Goal: Information Seeking & Learning: Learn about a topic

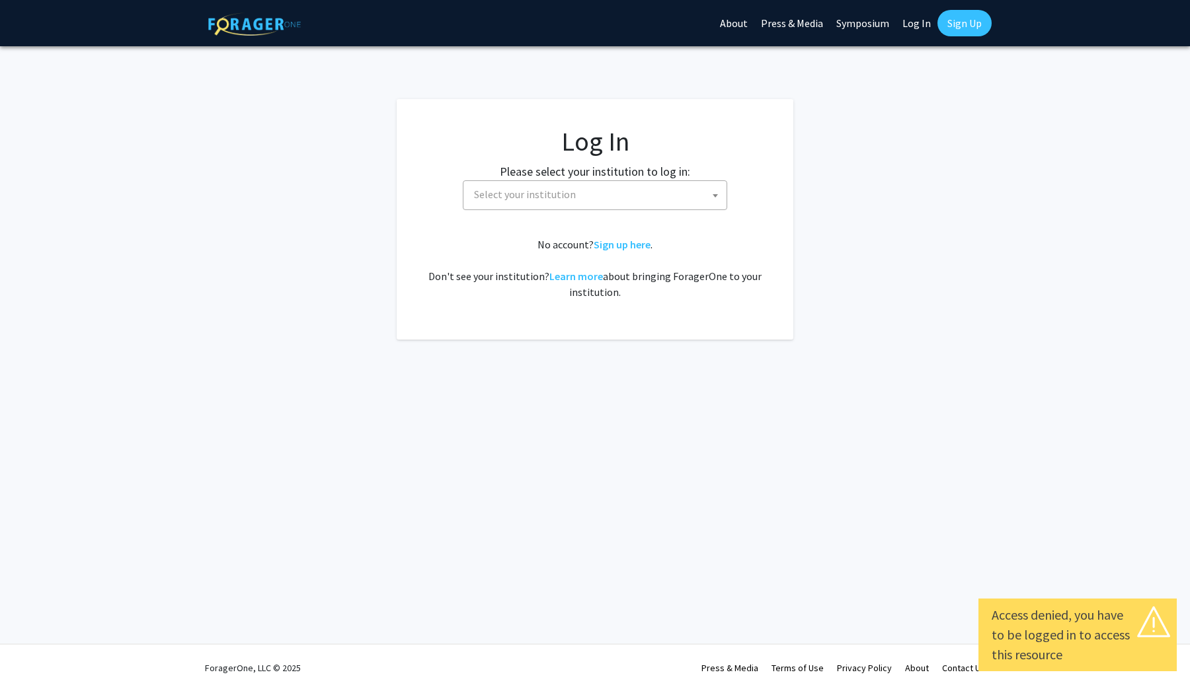
select select
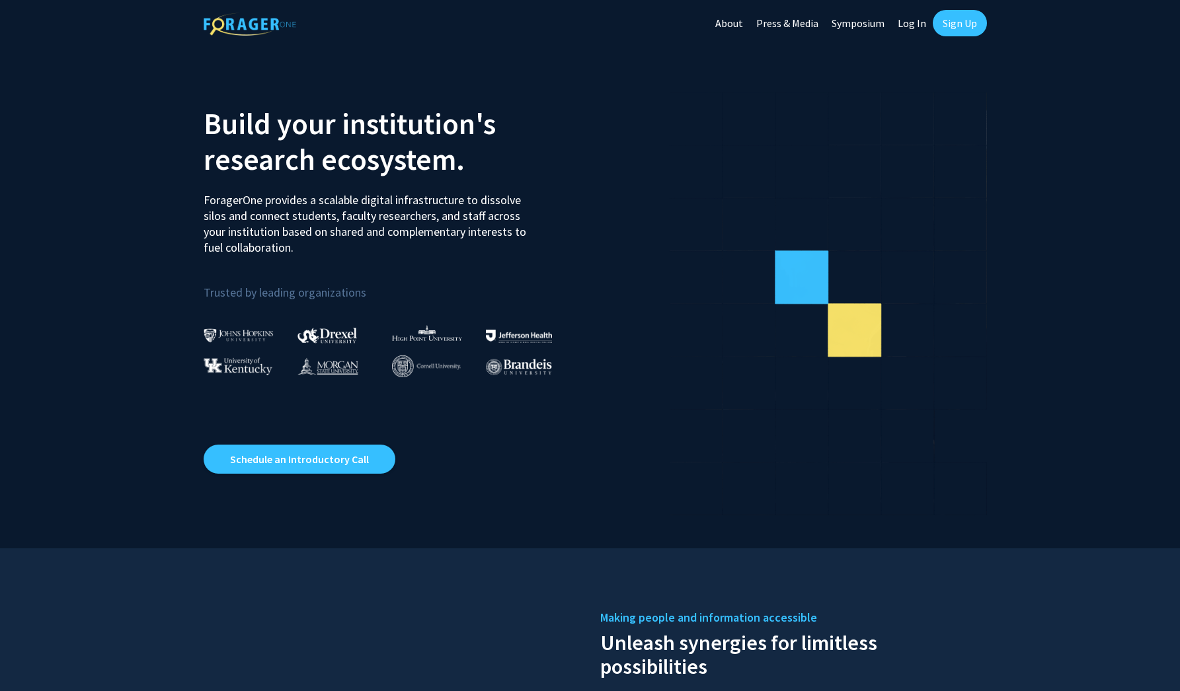
click at [906, 24] on link "Log In" at bounding box center [912, 23] width 42 height 46
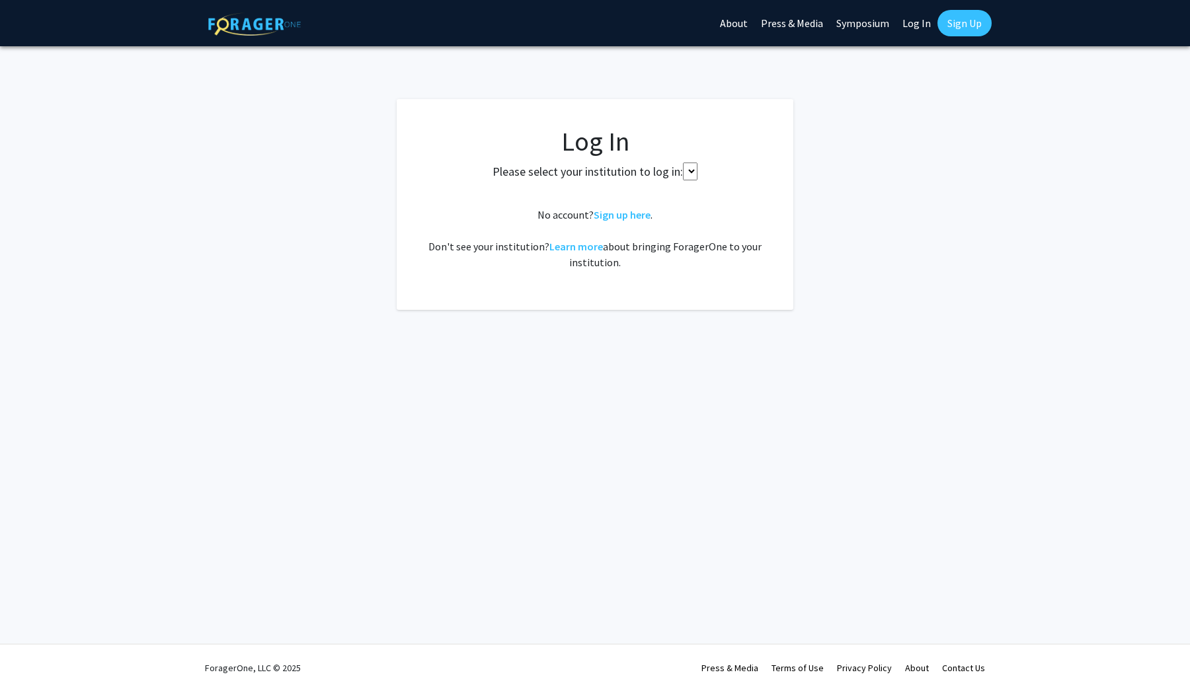
select select
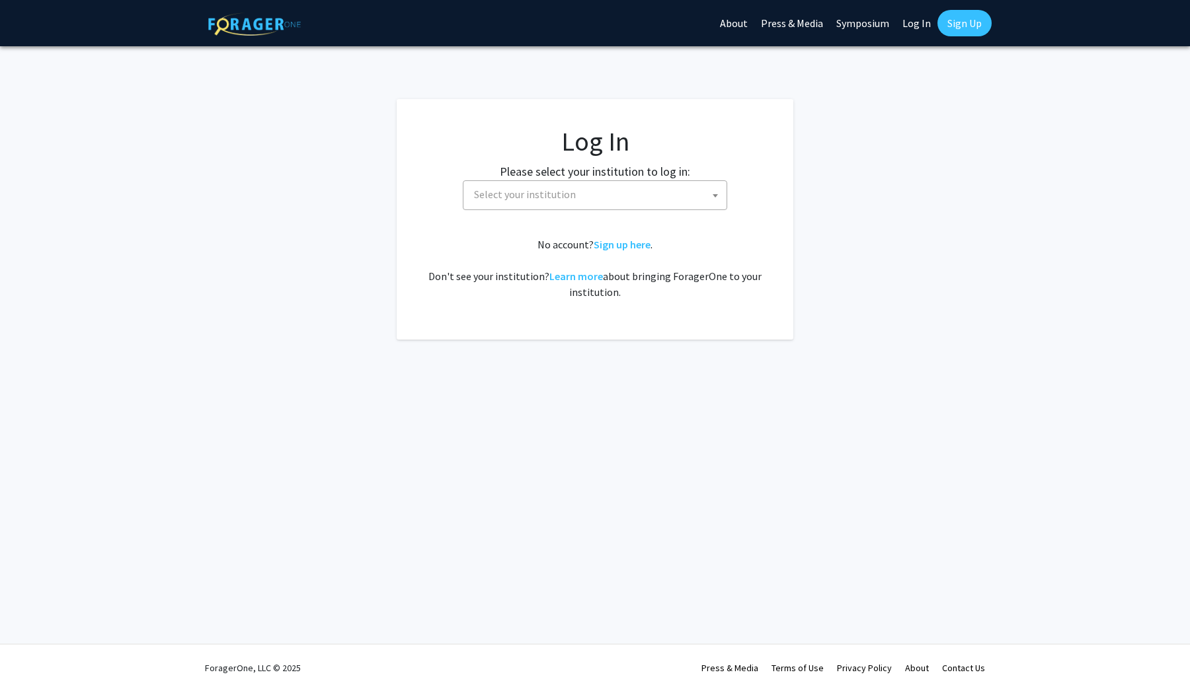
click at [540, 196] on span "Select your institution" at bounding box center [525, 194] width 102 height 13
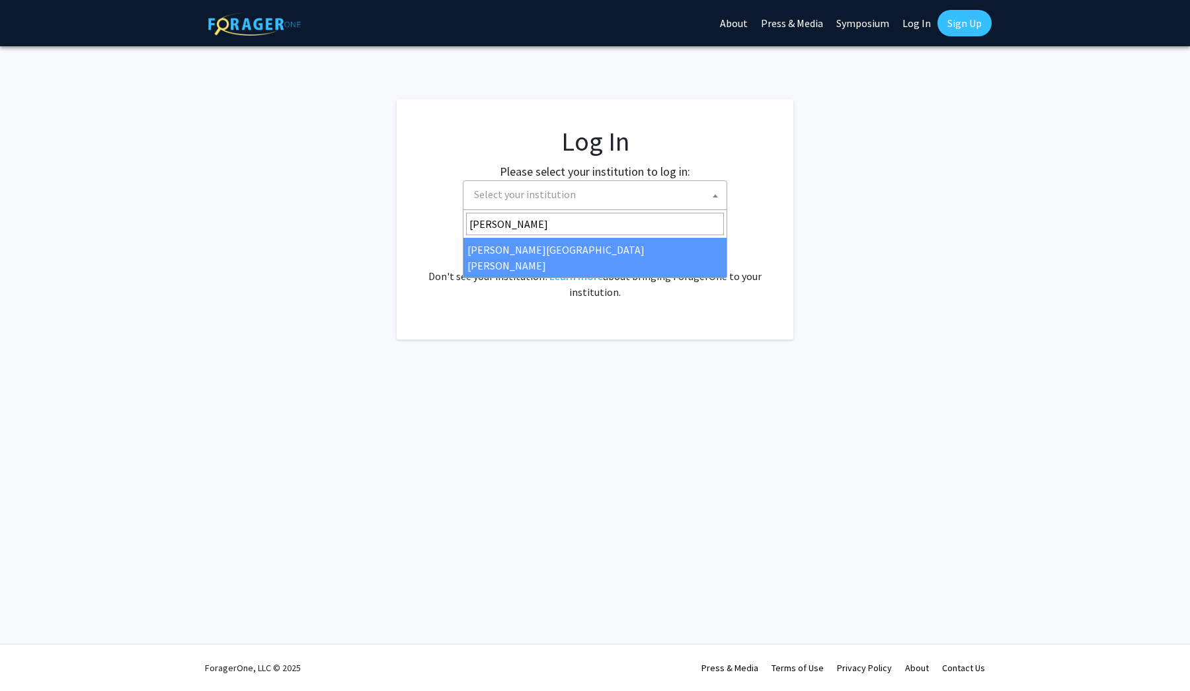
type input "johns"
select select "1"
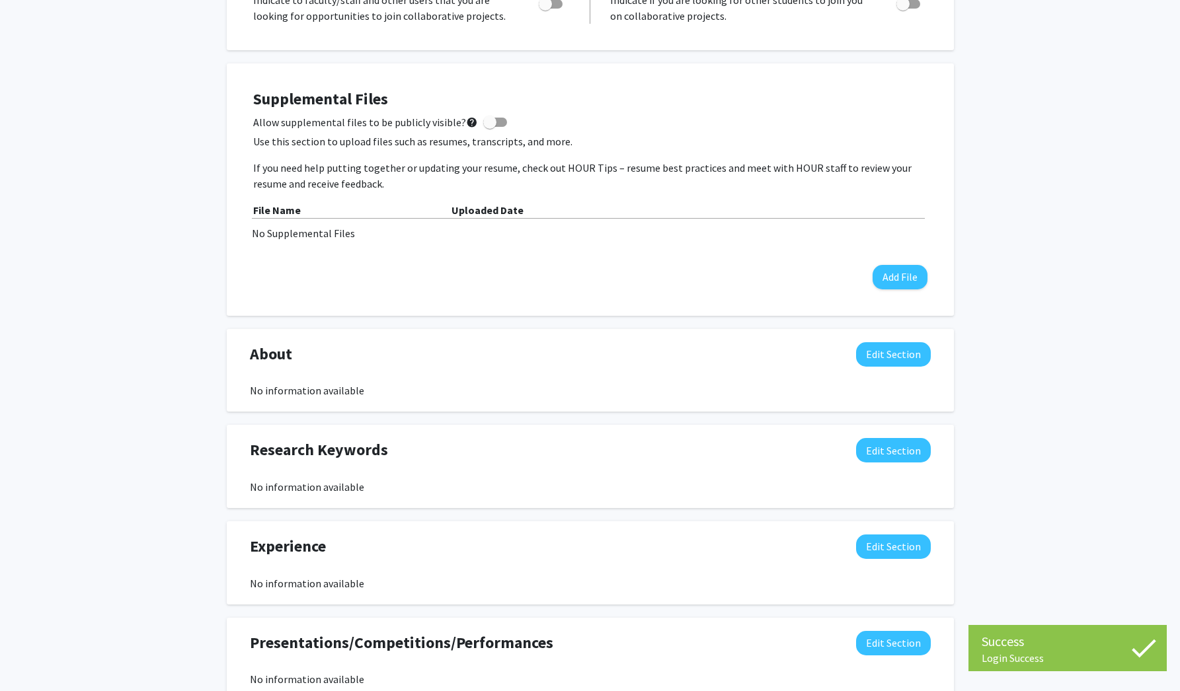
scroll to position [321, 0]
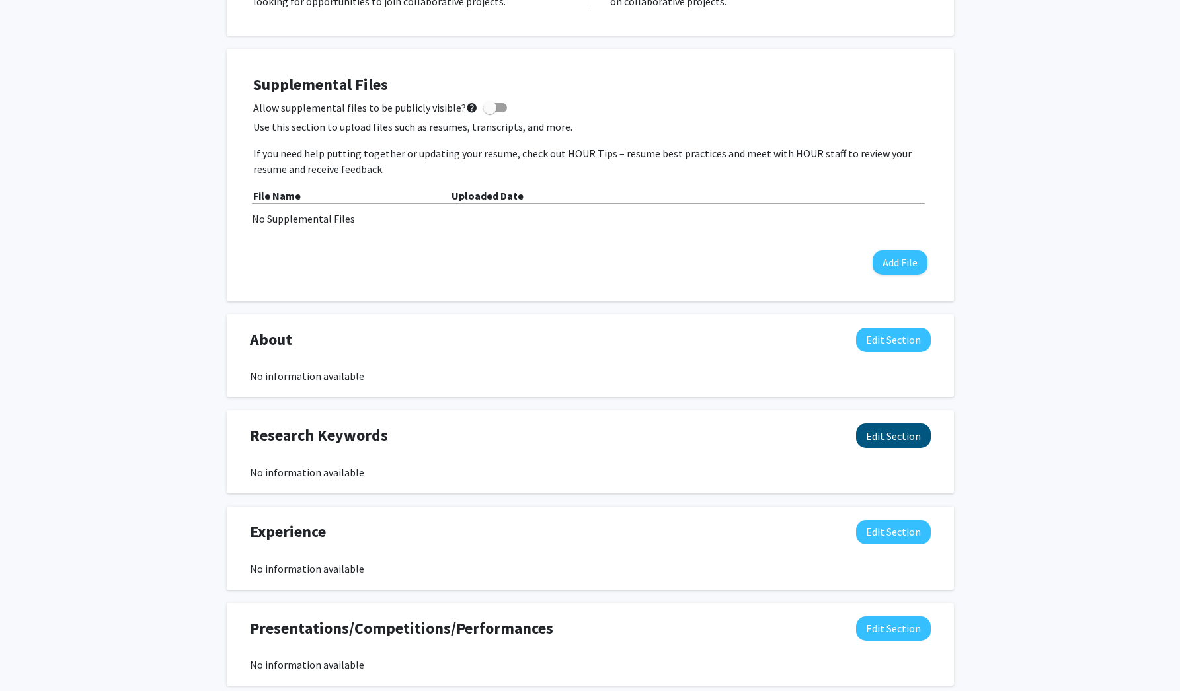
click at [887, 444] on button "Edit Section" at bounding box center [893, 436] width 75 height 24
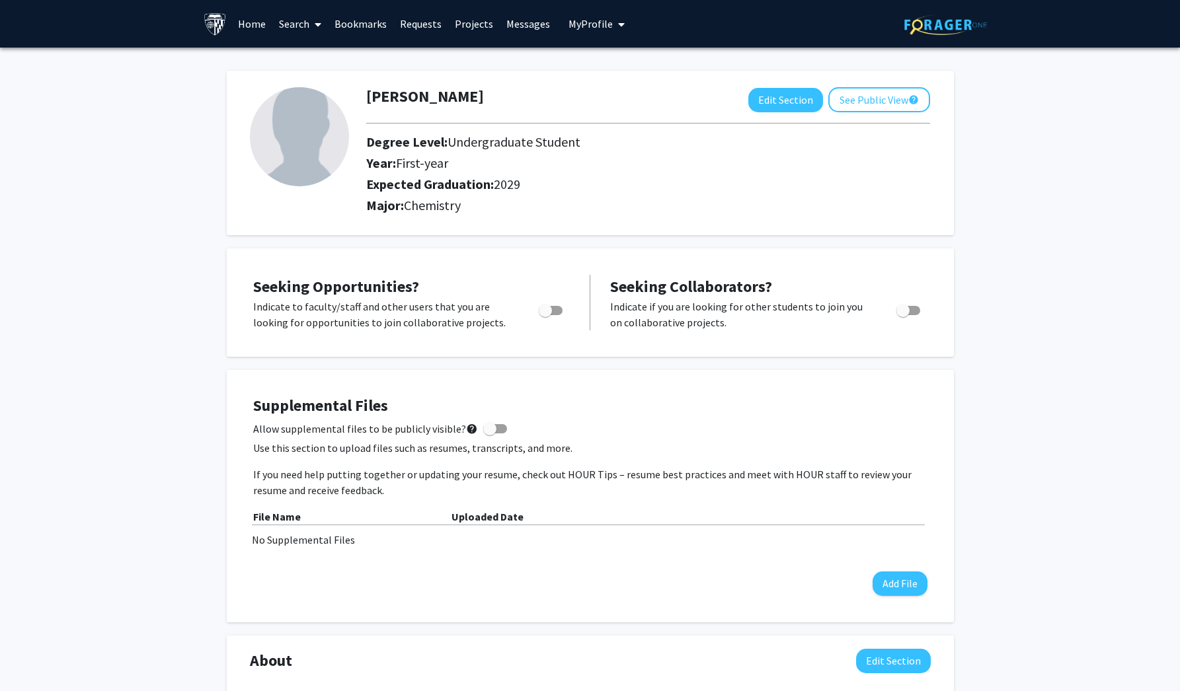
scroll to position [0, 0]
click at [469, 30] on link "Projects" at bounding box center [474, 24] width 52 height 46
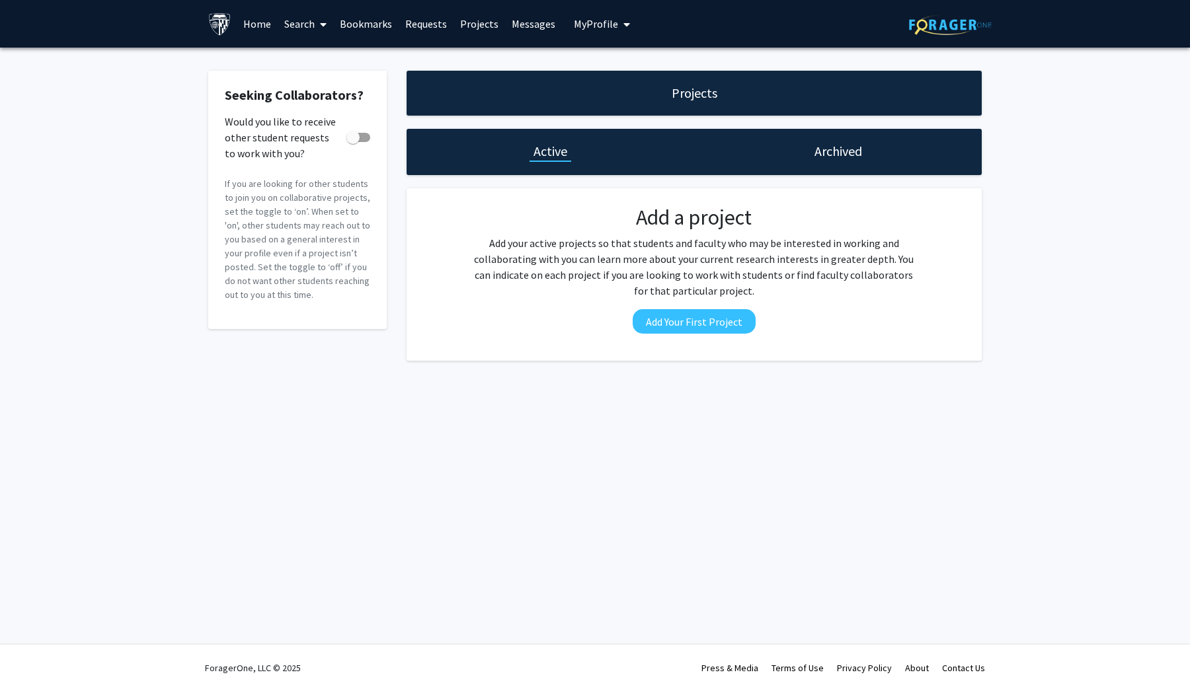
click at [518, 23] on link "Messages" at bounding box center [533, 24] width 57 height 46
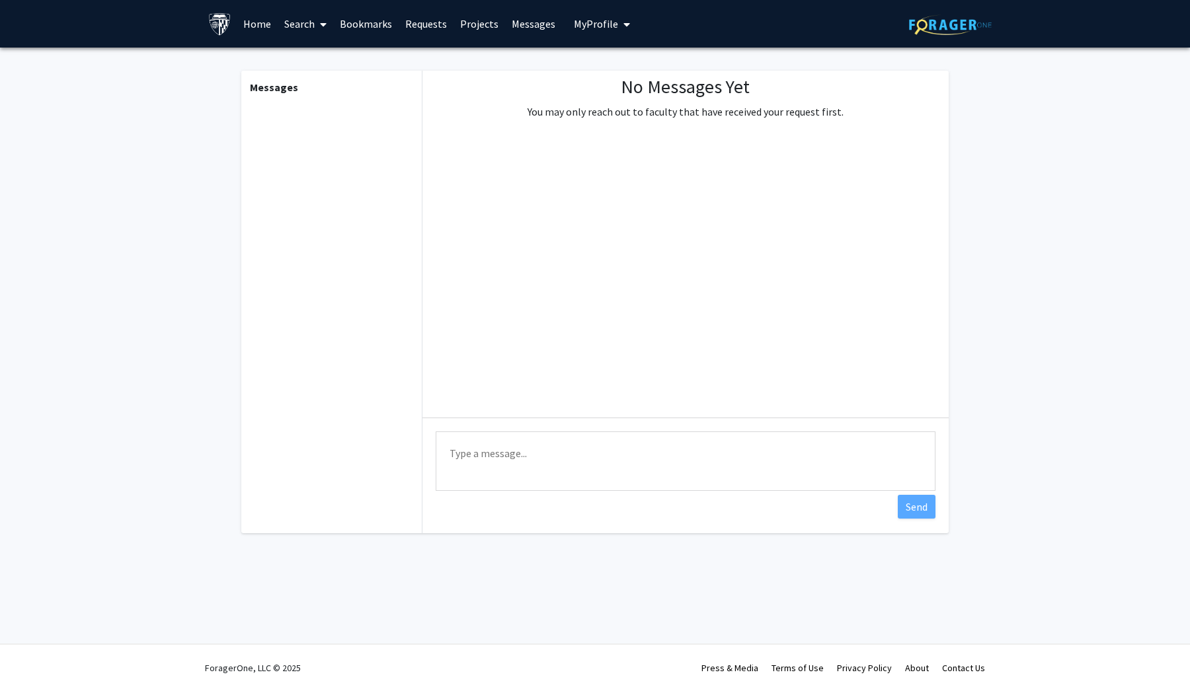
click at [608, 30] on span "My Profile" at bounding box center [596, 23] width 44 height 13
click at [263, 28] on link "Home" at bounding box center [257, 24] width 41 height 46
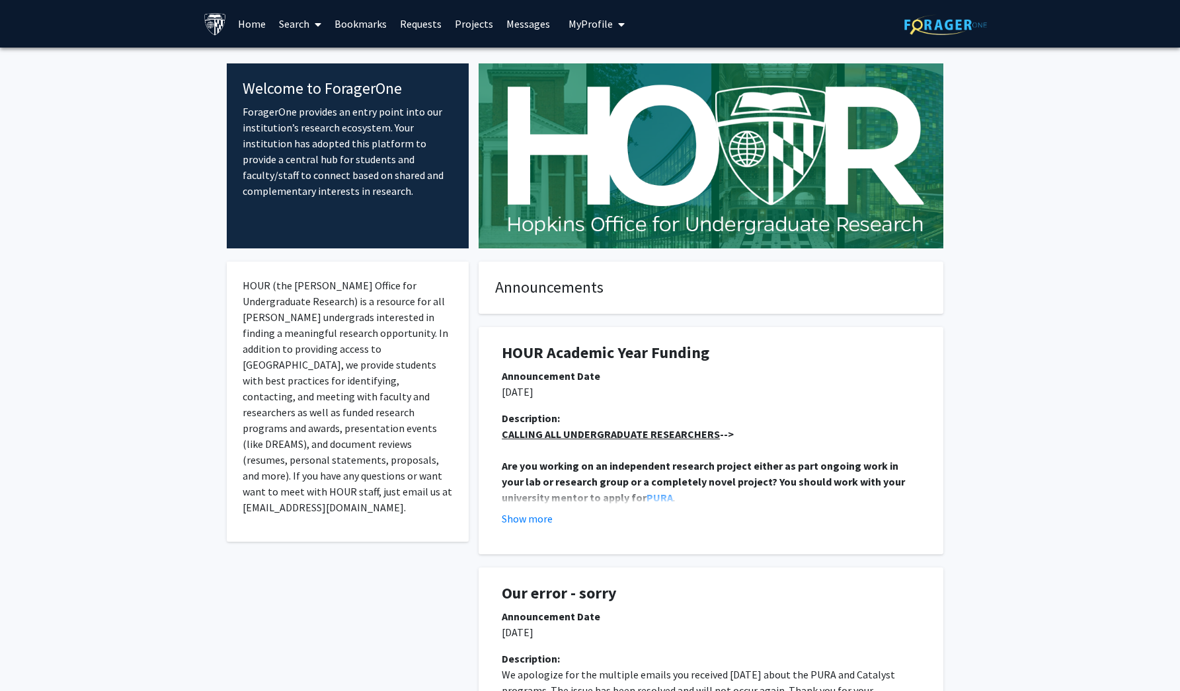
click at [288, 28] on link "Search" at bounding box center [300, 24] width 56 height 46
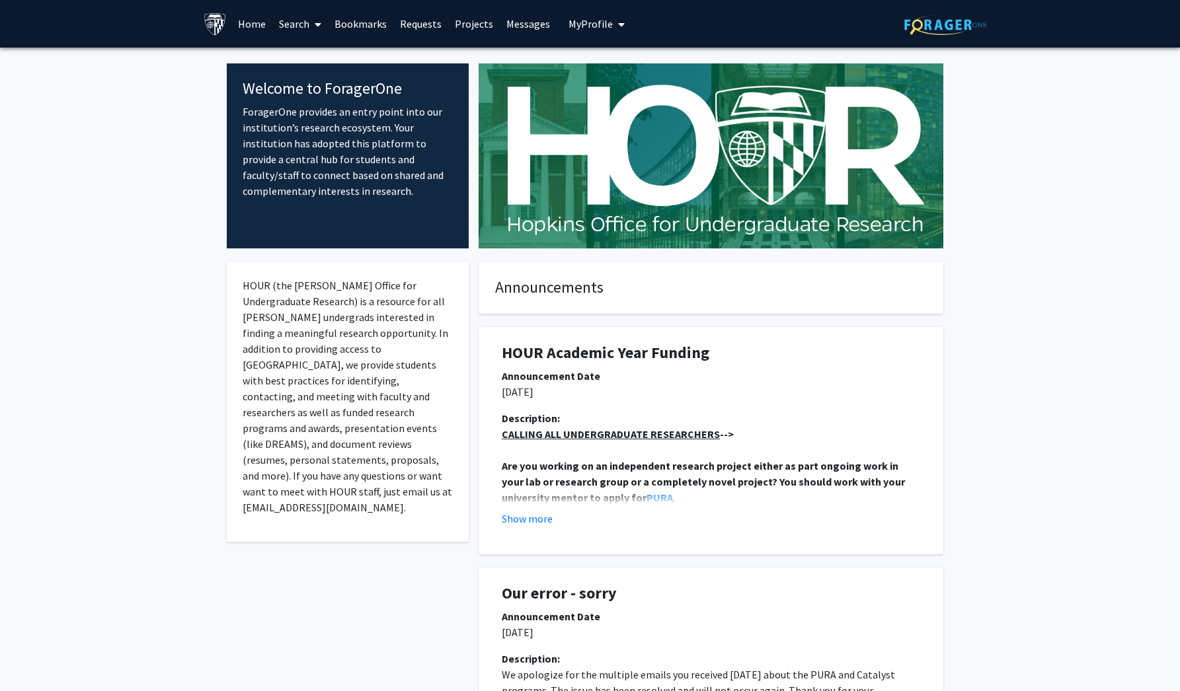
click at [289, 25] on link "Search" at bounding box center [300, 24] width 56 height 46
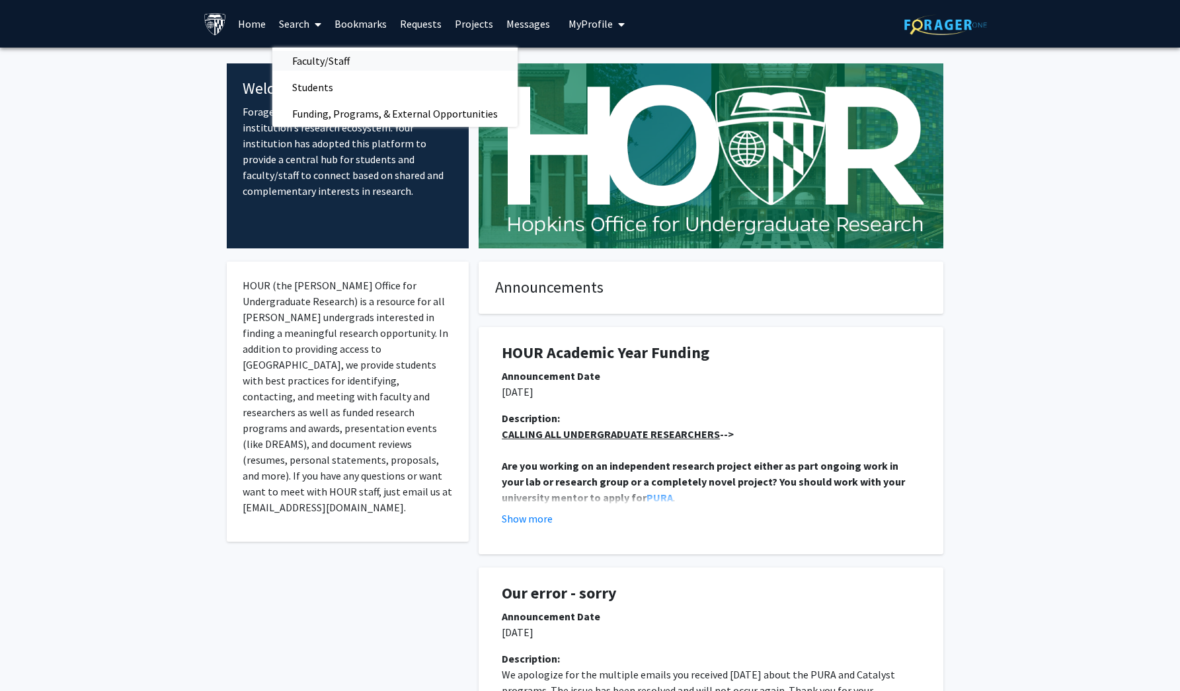
click at [333, 65] on span "Faculty/Staff" at bounding box center [320, 61] width 97 height 26
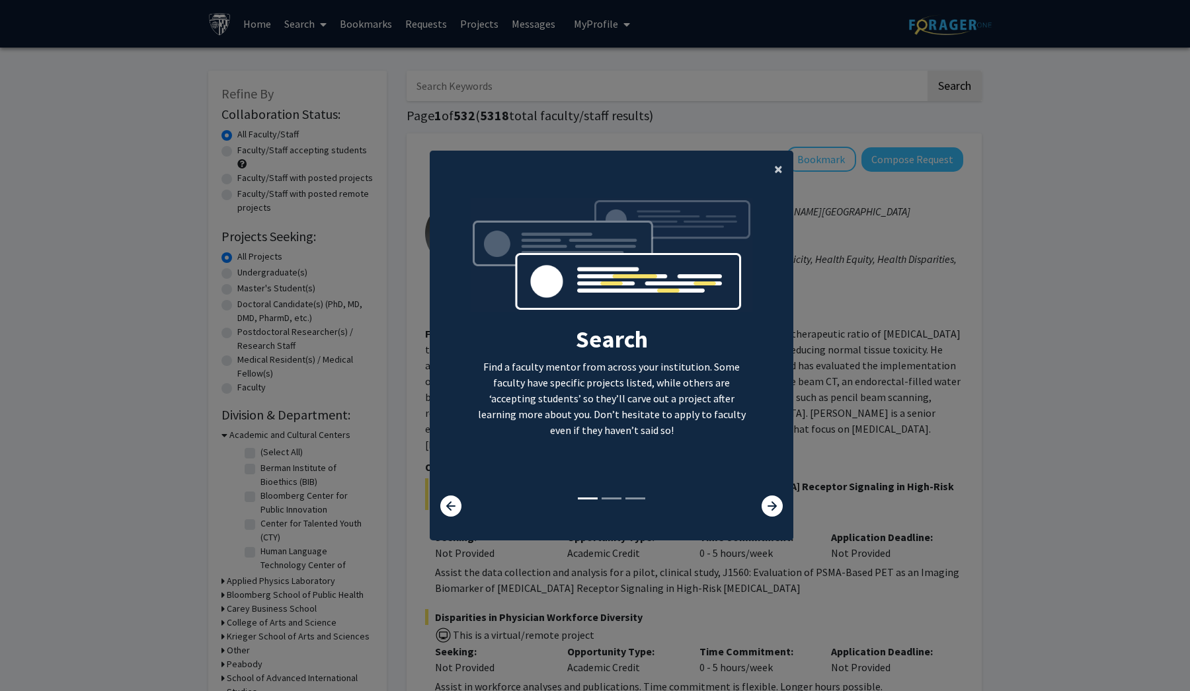
click at [776, 162] on span "×" at bounding box center [778, 169] width 9 height 20
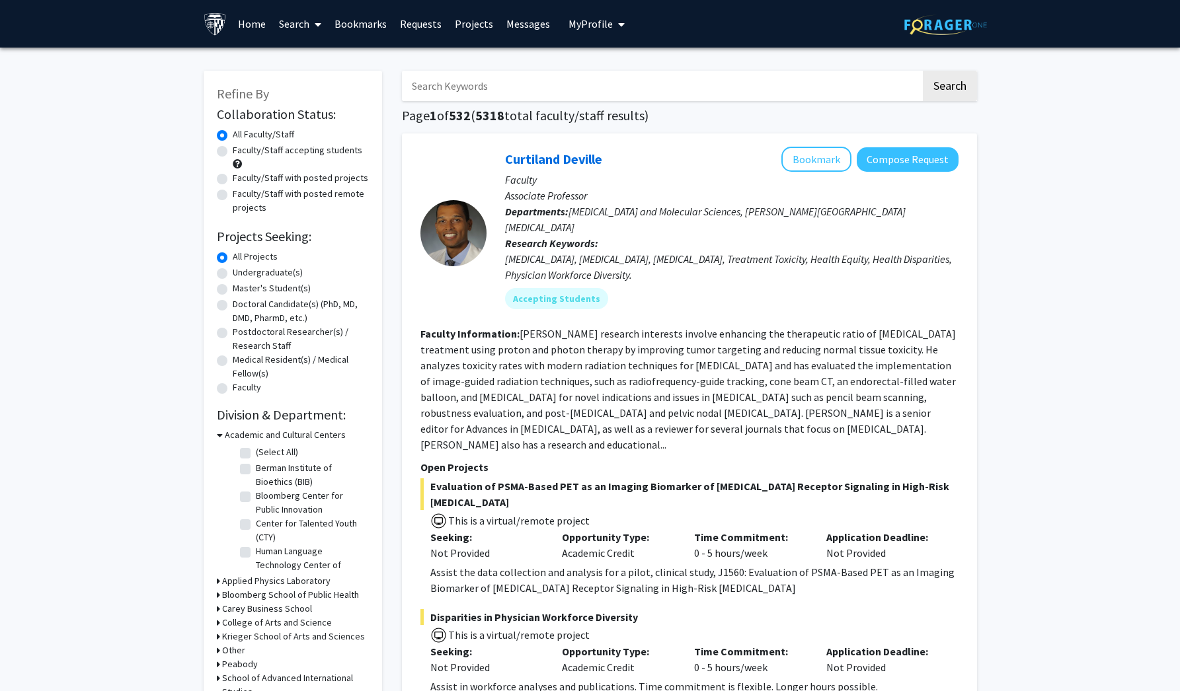
click at [536, 99] on input "Search Keywords" at bounding box center [661, 86] width 519 height 30
click at [949, 88] on button "Search" at bounding box center [950, 86] width 54 height 30
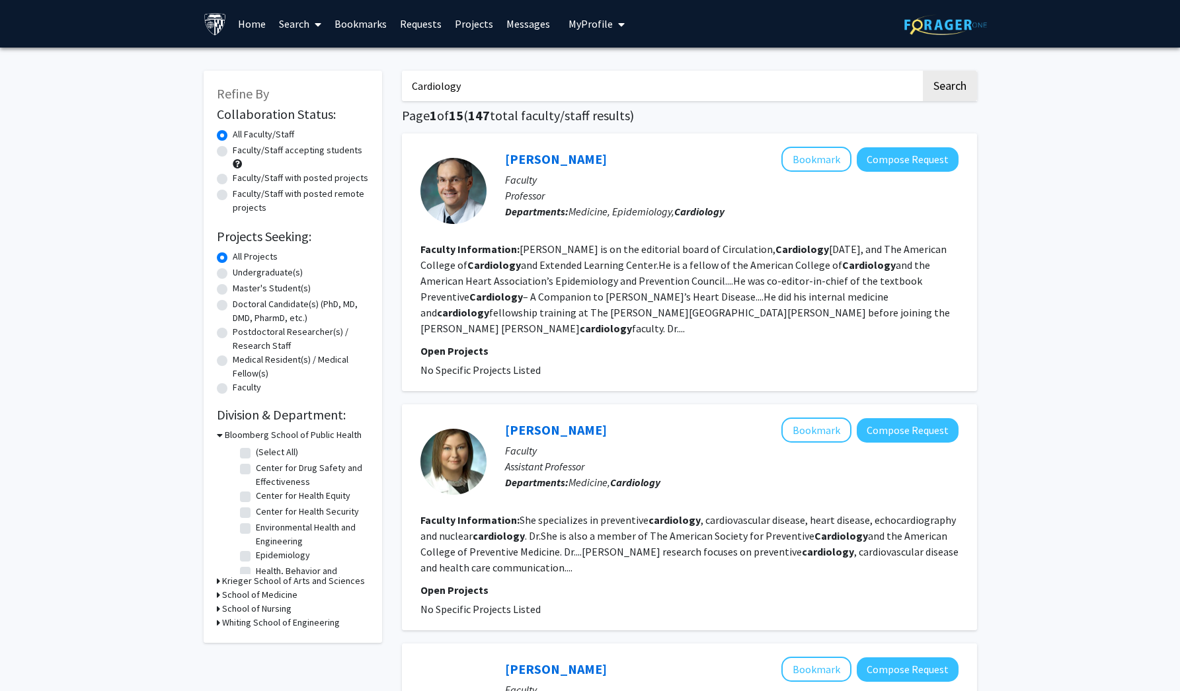
drag, startPoint x: 505, startPoint y: 87, endPoint x: 388, endPoint y: 79, distance: 117.3
click at [949, 88] on button "Search" at bounding box center [950, 86] width 54 height 30
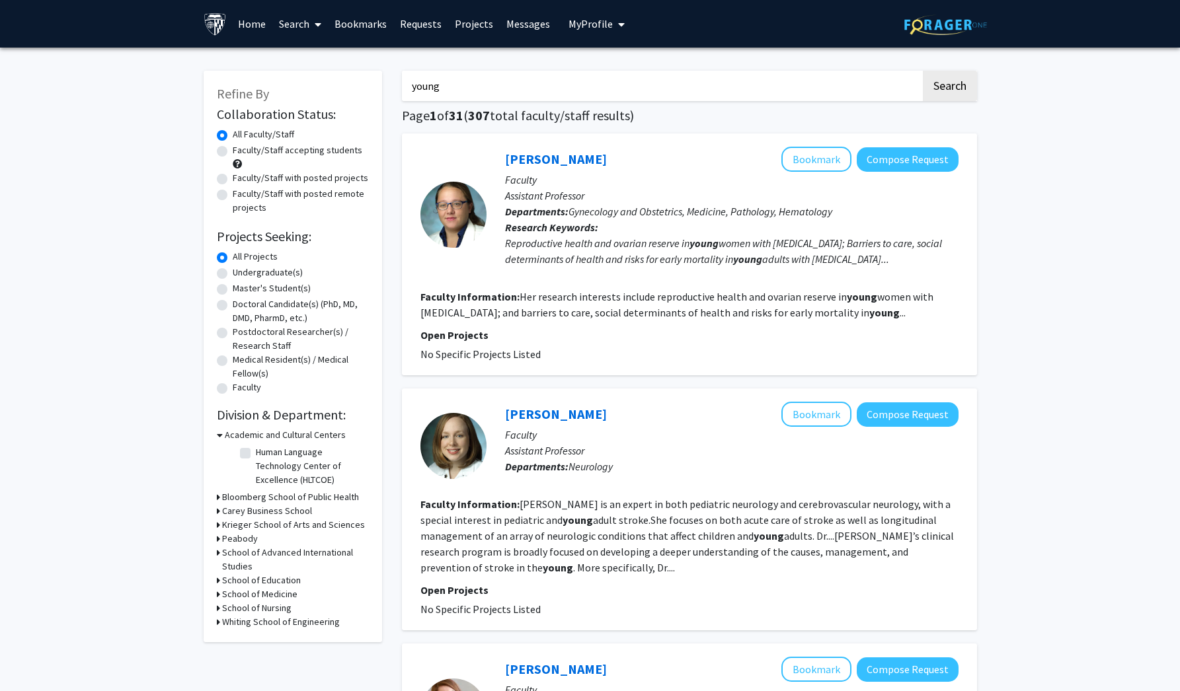
drag, startPoint x: 524, startPoint y: 93, endPoint x: 363, endPoint y: 78, distance: 162.0
type input "Jamie Young"
click at [949, 88] on button "Search" at bounding box center [950, 86] width 54 height 30
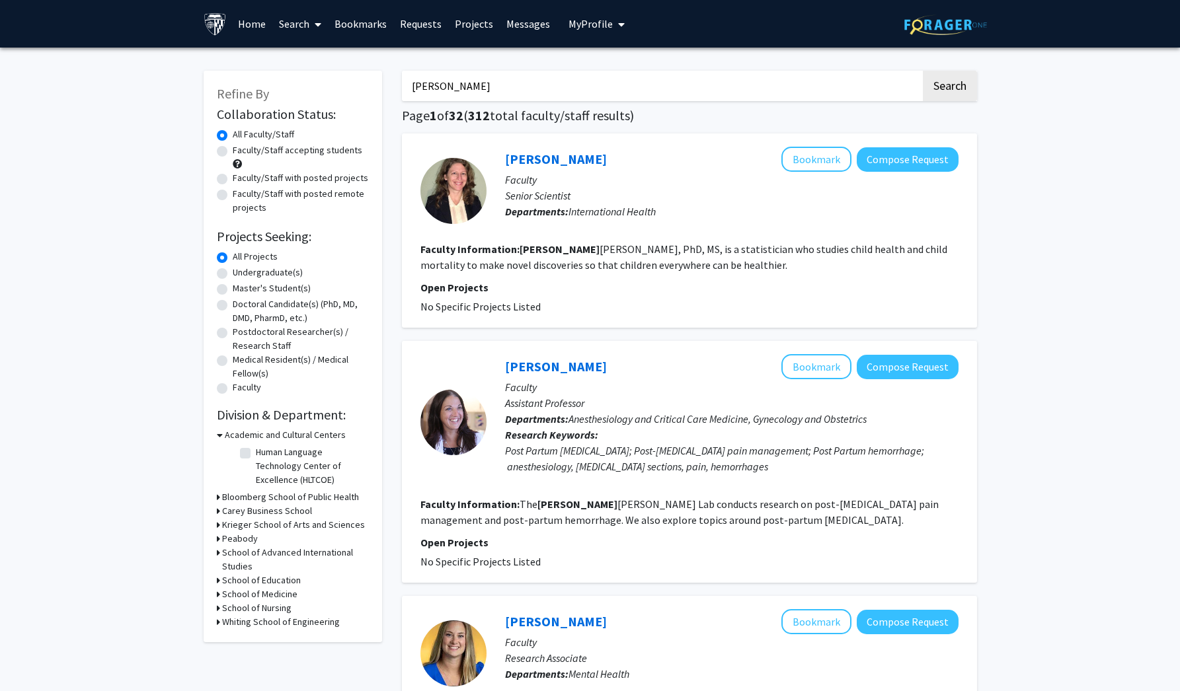
click at [273, 262] on label "All Projects" at bounding box center [255, 257] width 45 height 14
click at [241, 258] on input "All Projects" at bounding box center [237, 254] width 9 height 9
click at [266, 269] on label "Undergraduate(s)" at bounding box center [268, 273] width 70 height 14
click at [241, 269] on input "Undergraduate(s)" at bounding box center [237, 270] width 9 height 9
radio input "true"
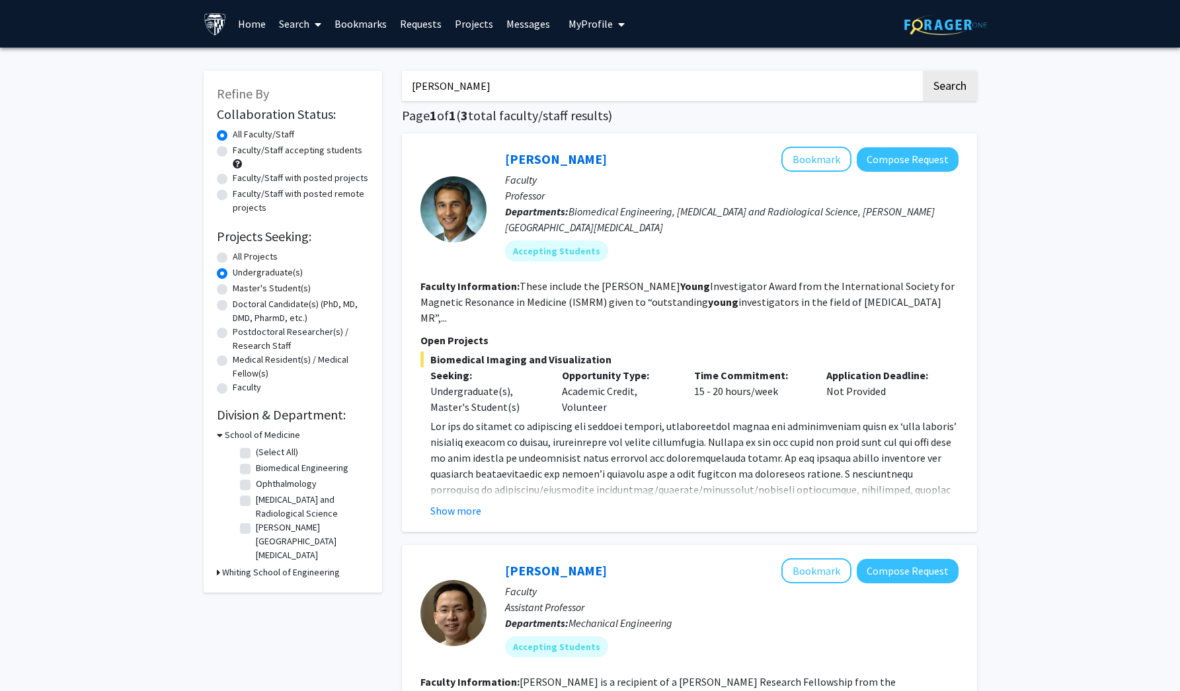
drag, startPoint x: 520, startPoint y: 87, endPoint x: 344, endPoint y: 92, distance: 175.9
type input "Cardiology"
click at [949, 88] on button "Search" at bounding box center [950, 86] width 54 height 30
radio input "true"
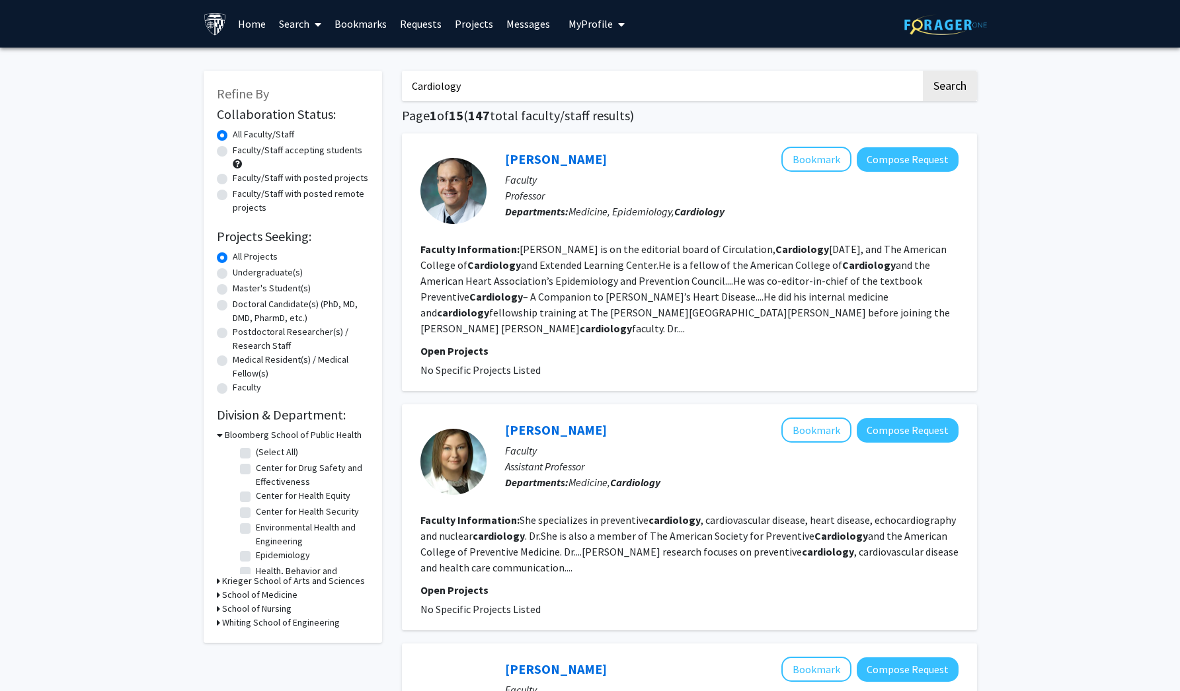
click at [277, 153] on label "Faculty/Staff accepting students" at bounding box center [298, 150] width 130 height 14
click at [241, 152] on input "Faculty/Staff accepting students" at bounding box center [237, 147] width 9 height 9
radio input "true"
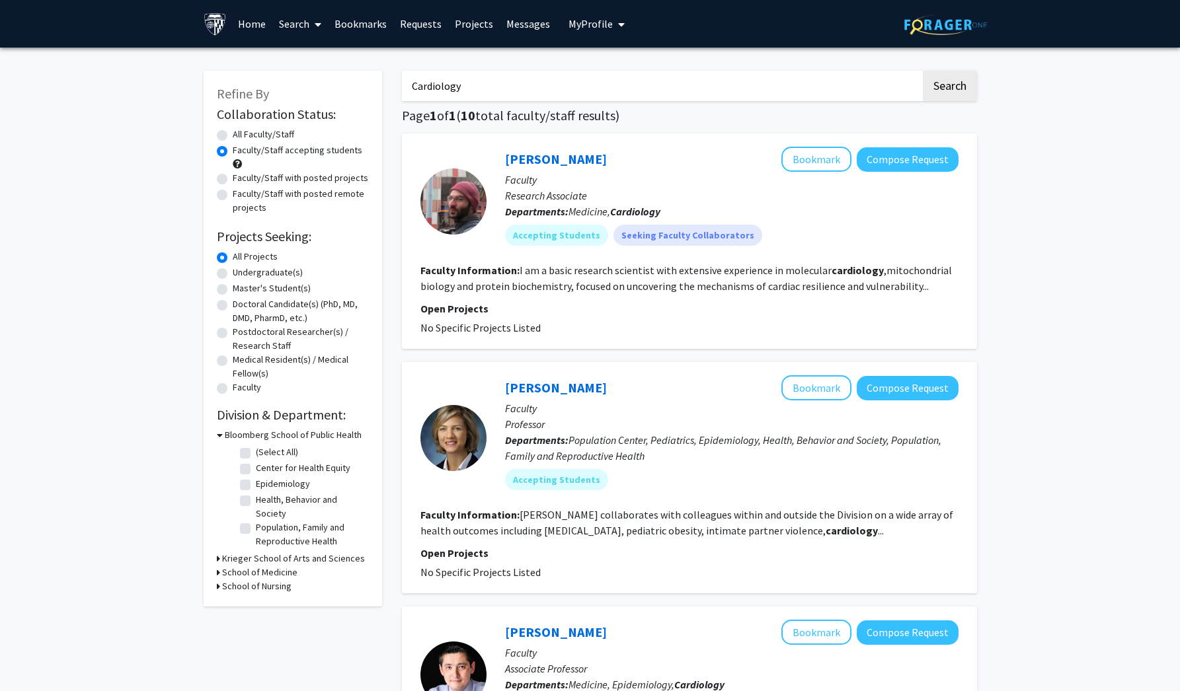
click at [311, 182] on label "Faculty/Staff with posted projects" at bounding box center [301, 178] width 136 height 14
click at [241, 180] on input "Faculty/Staff with posted projects" at bounding box center [237, 175] width 9 height 9
radio input "true"
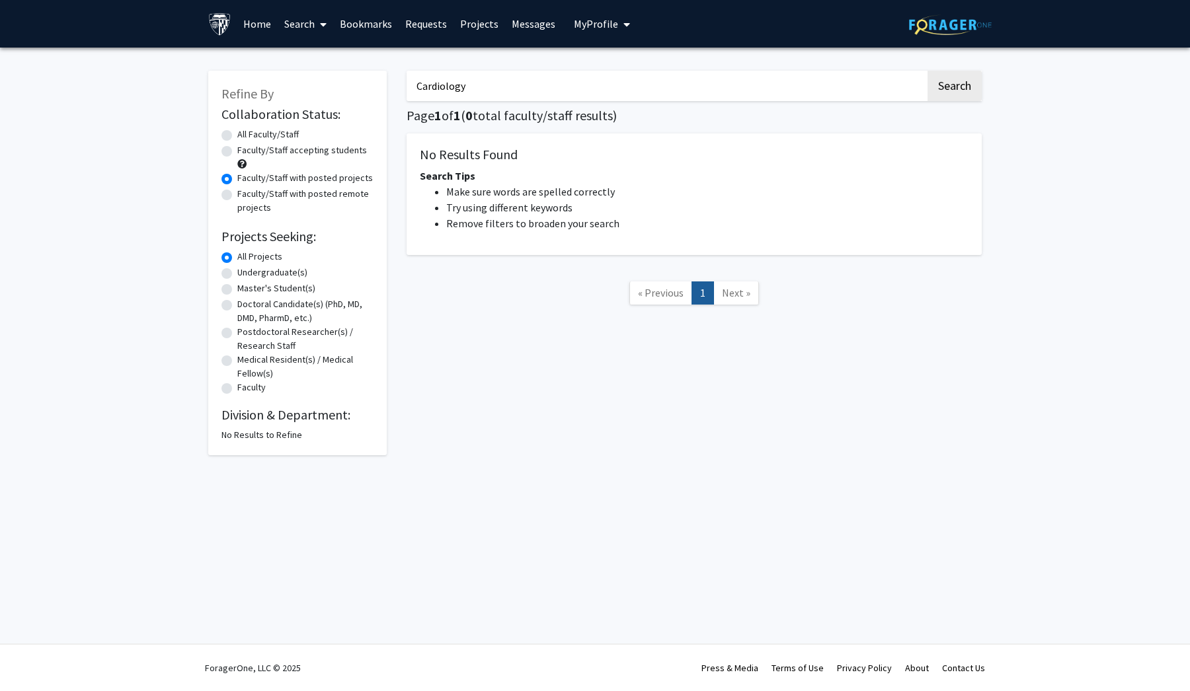
click at [315, 151] on label "Faculty/Staff accepting students" at bounding box center [302, 150] width 130 height 14
click at [246, 151] on input "Faculty/Staff accepting students" at bounding box center [241, 147] width 9 height 9
radio input "true"
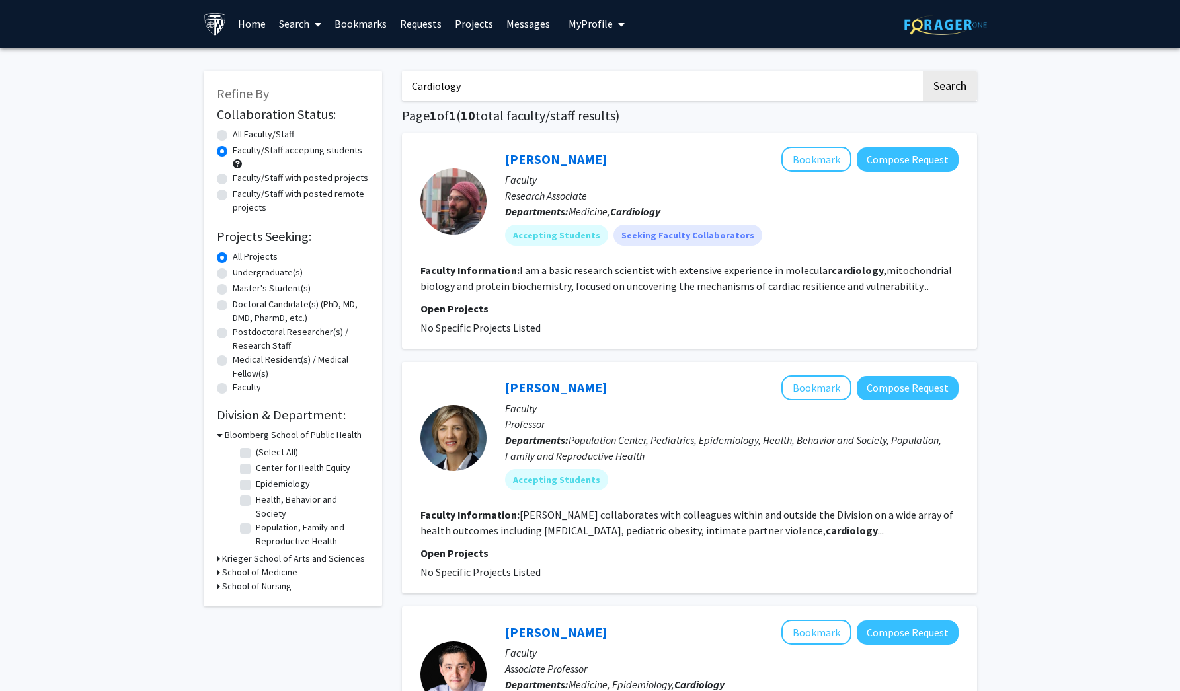
click at [219, 562] on div "Krieger School of Arts and Sciences" at bounding box center [293, 559] width 152 height 14
click at [215, 561] on div "Refine By Collaboration Status: Collaboration Status All Faculty/Staff Collabor…" at bounding box center [293, 339] width 178 height 536
click at [218, 561] on icon at bounding box center [218, 559] width 3 height 14
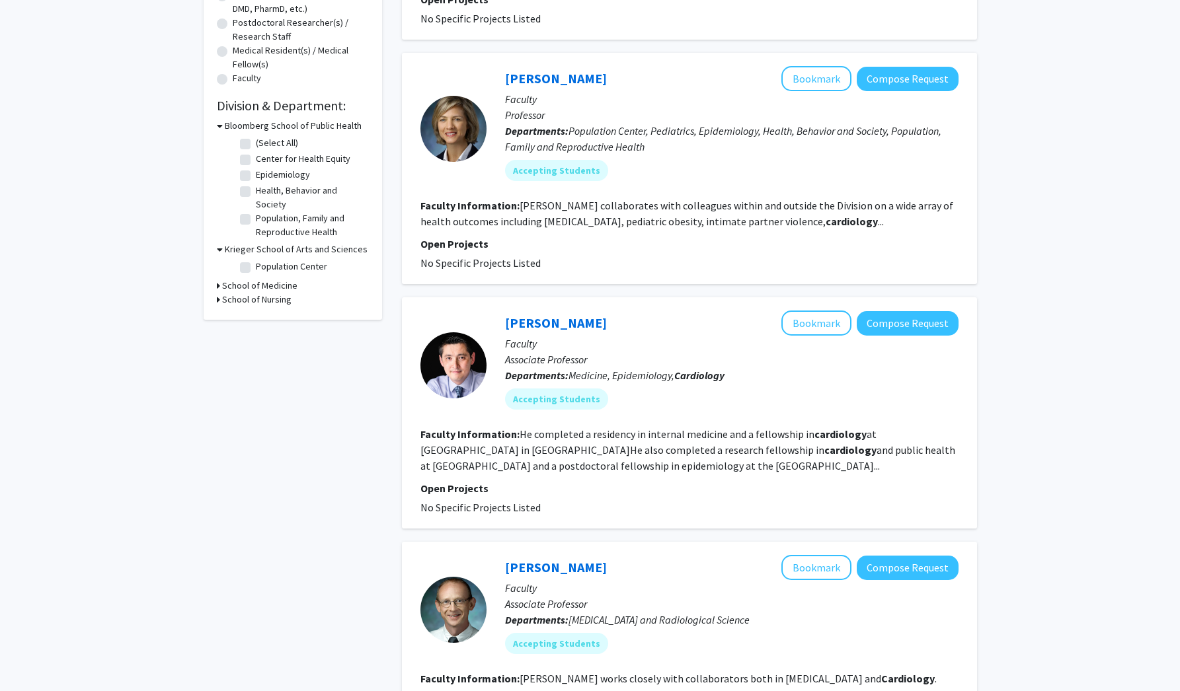
scroll to position [311, 0]
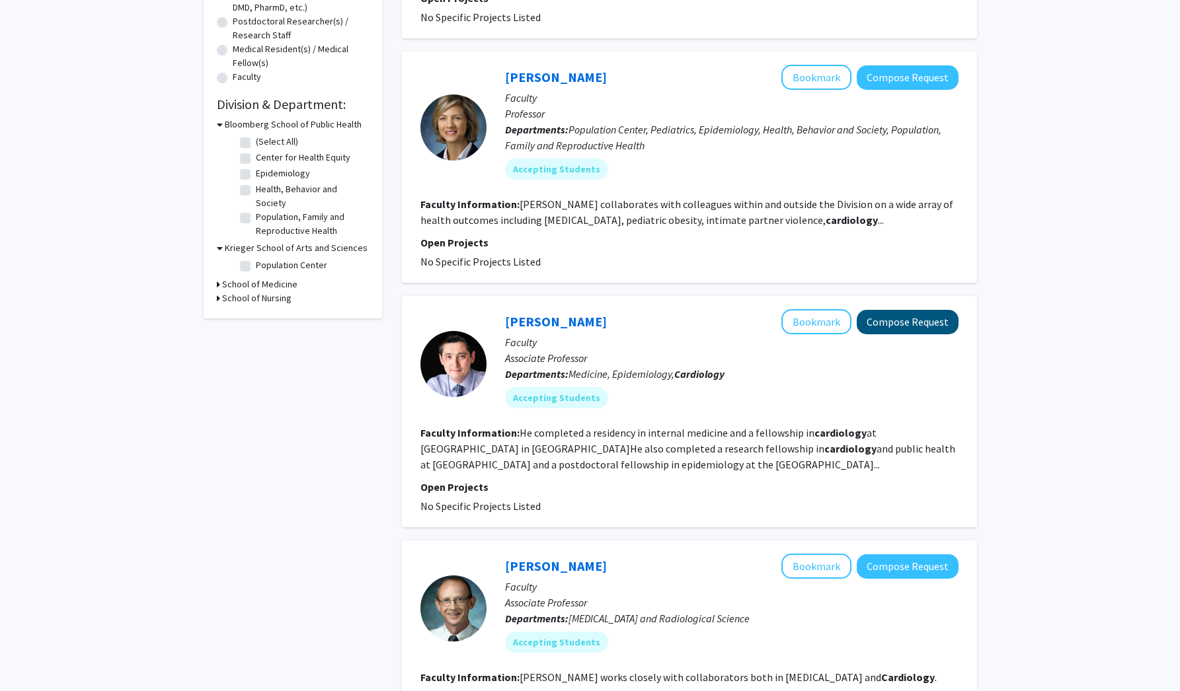
click at [897, 320] on button "Compose Request" at bounding box center [908, 322] width 102 height 24
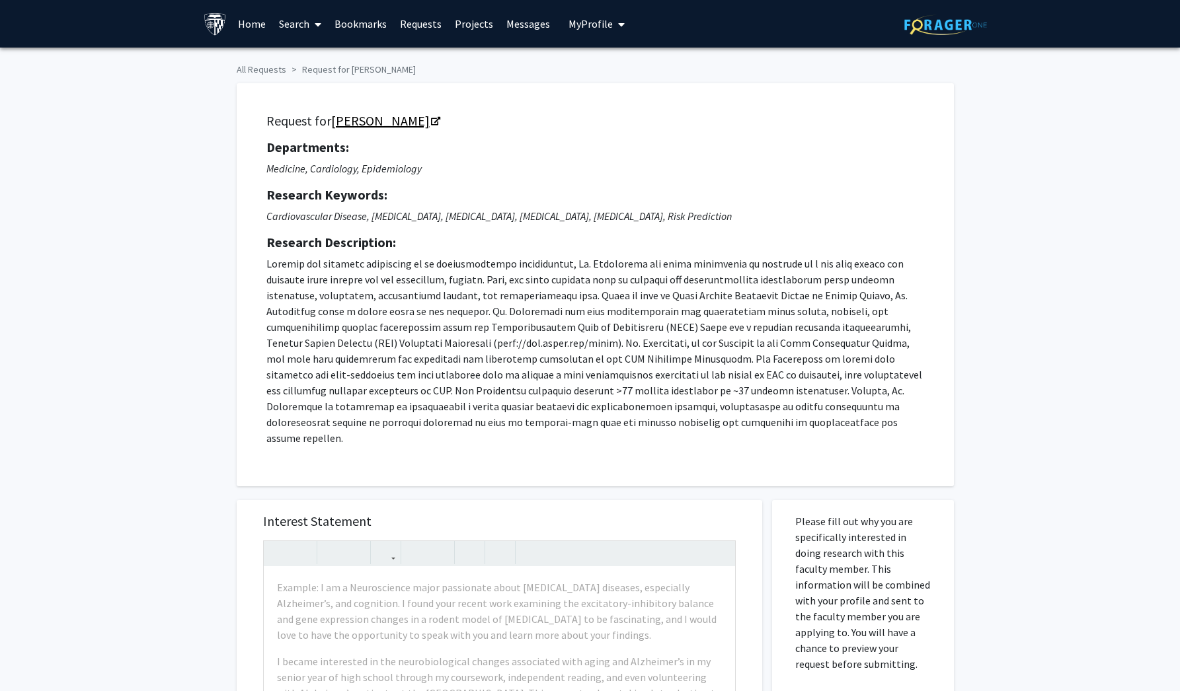
click at [431, 120] on link "Kunihiro Matsushita" at bounding box center [385, 120] width 108 height 17
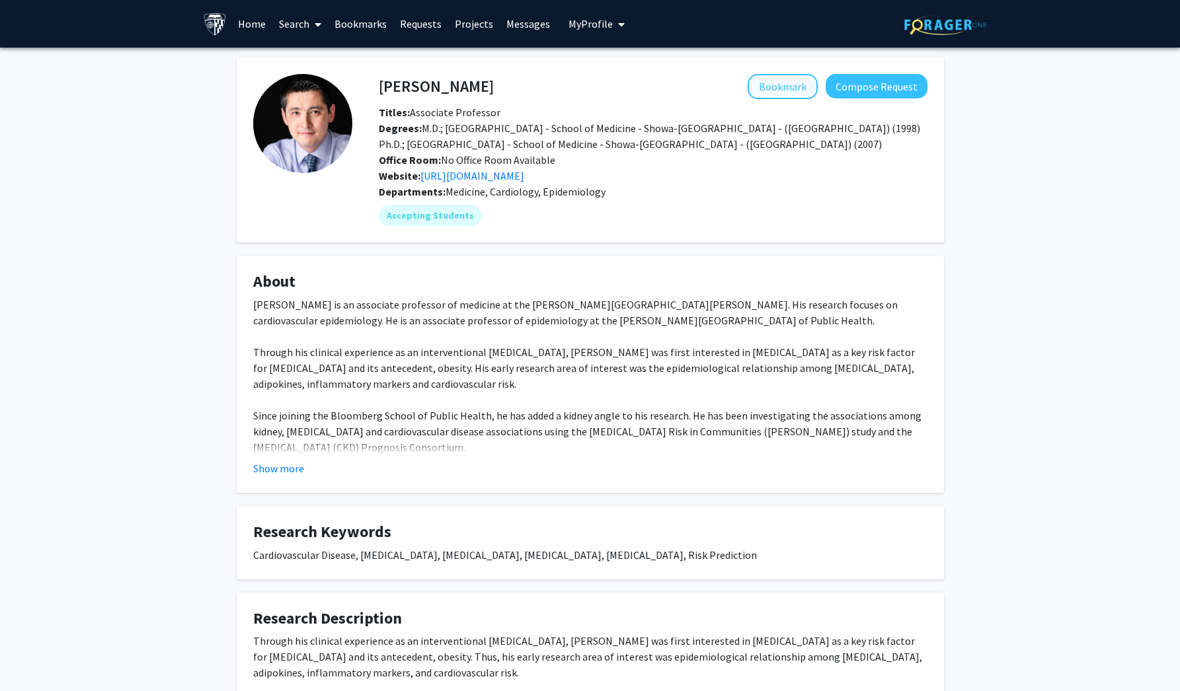
click at [789, 87] on button "Bookmark" at bounding box center [783, 86] width 70 height 25
click at [524, 182] on link "[URL][DOMAIN_NAME]" at bounding box center [472, 175] width 104 height 13
